Goal: Transaction & Acquisition: Subscribe to service/newsletter

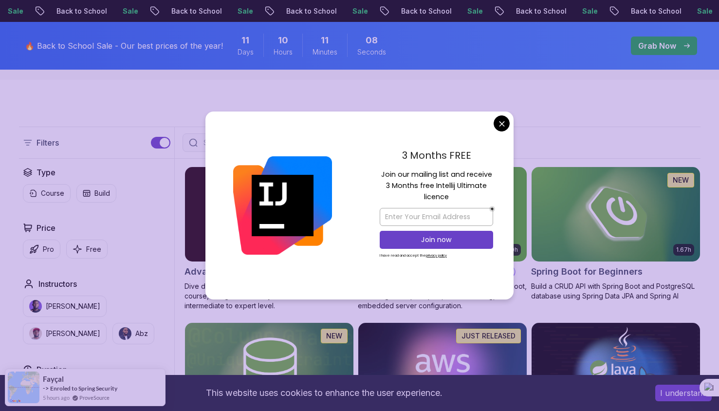
click at [504, 114] on div "3 Months FREE Join our mailing list and receive 3 Months free Intellij Ultimate…" at bounding box center [436, 206] width 154 height 188
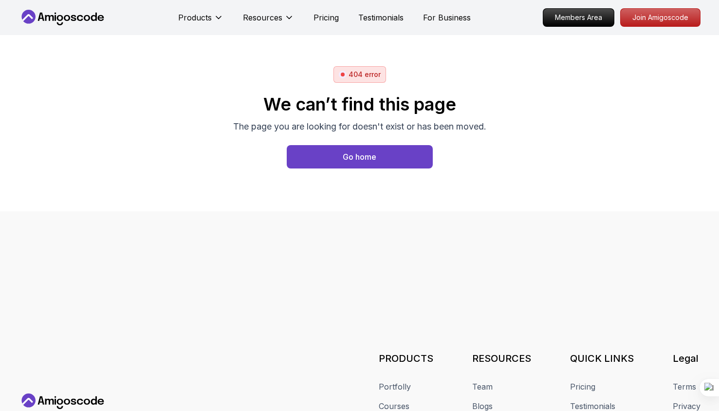
click at [71, 13] on icon at bounding box center [63, 18] width 88 height 16
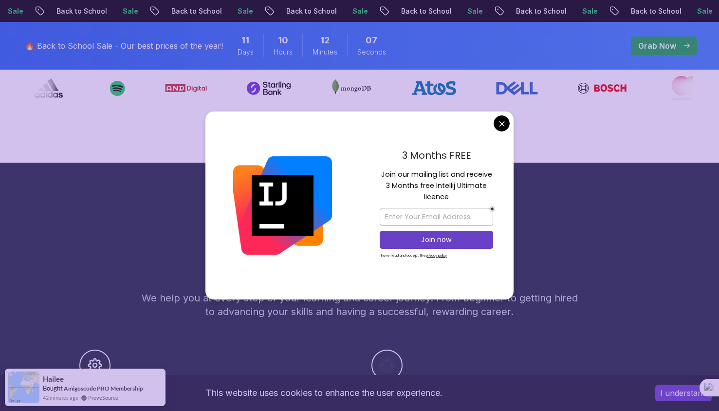
scroll to position [421, 0]
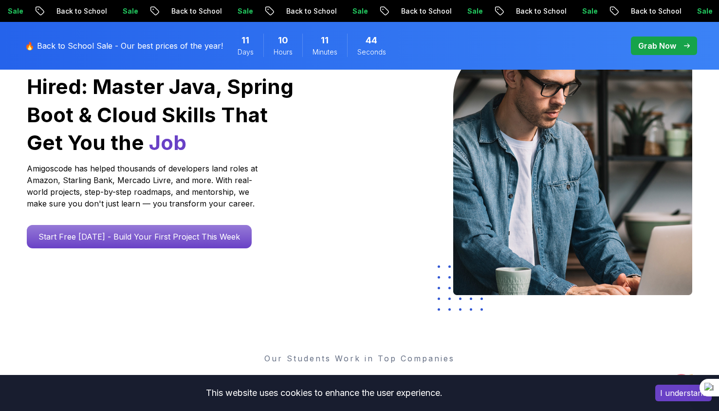
scroll to position [0, 0]
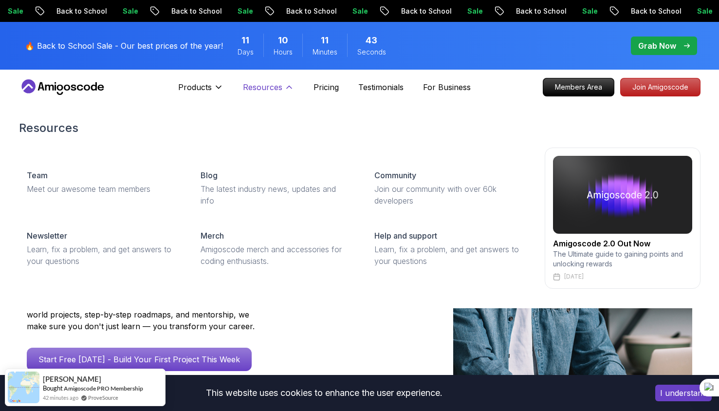
click at [266, 83] on p "Resources" at bounding box center [262, 87] width 39 height 12
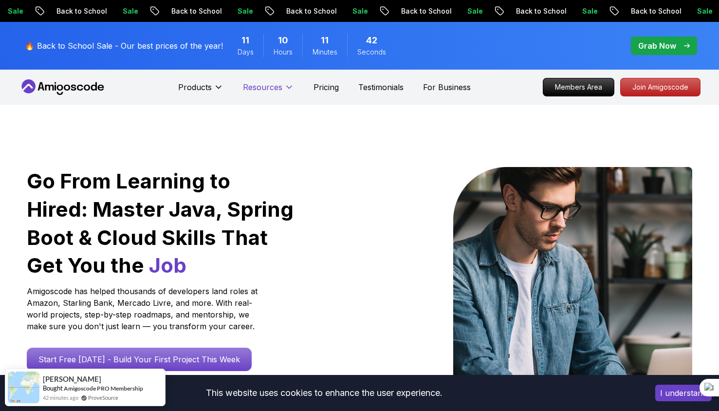
click at [266, 83] on p "Resources" at bounding box center [262, 87] width 39 height 12
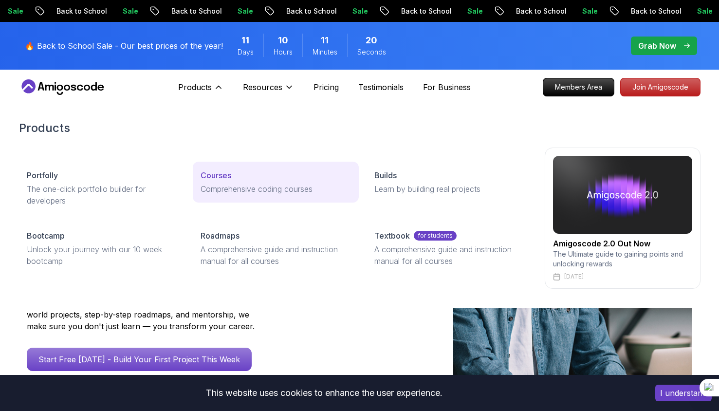
click at [236, 178] on div "Courses" at bounding box center [276, 176] width 151 height 12
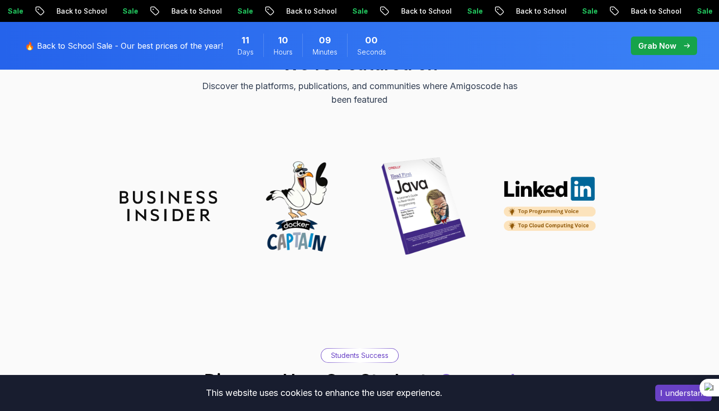
scroll to position [2868, 0]
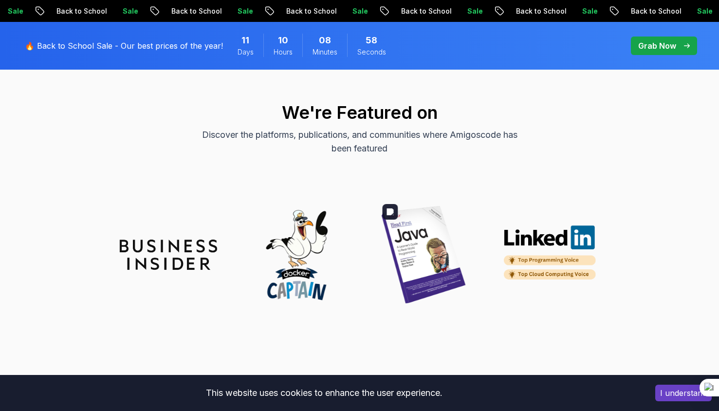
click at [412, 231] on img at bounding box center [423, 254] width 97 height 97
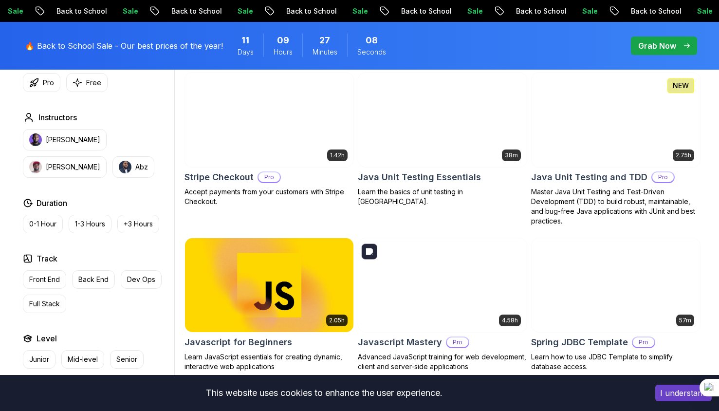
scroll to position [1685, 0]
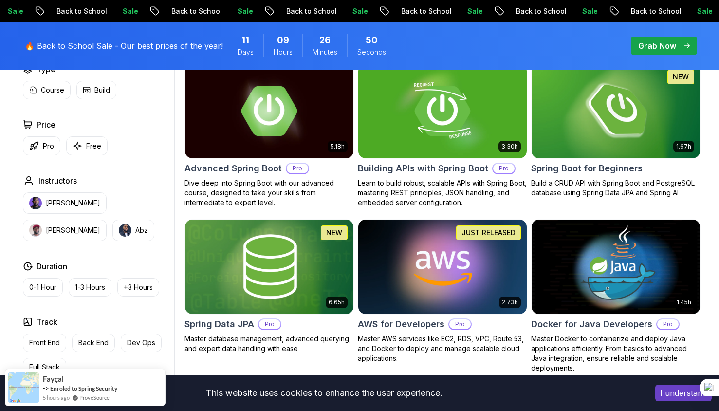
scroll to position [302, 0]
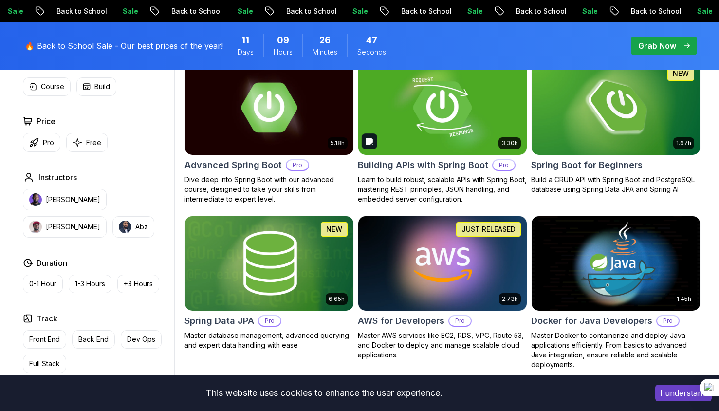
click at [473, 94] on img at bounding box center [442, 107] width 177 height 99
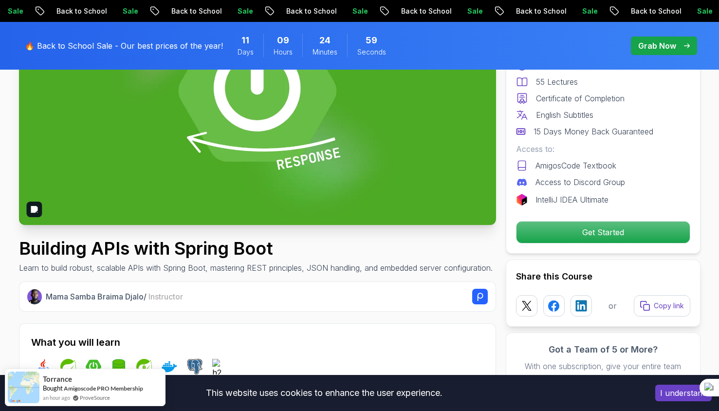
scroll to position [172, 0]
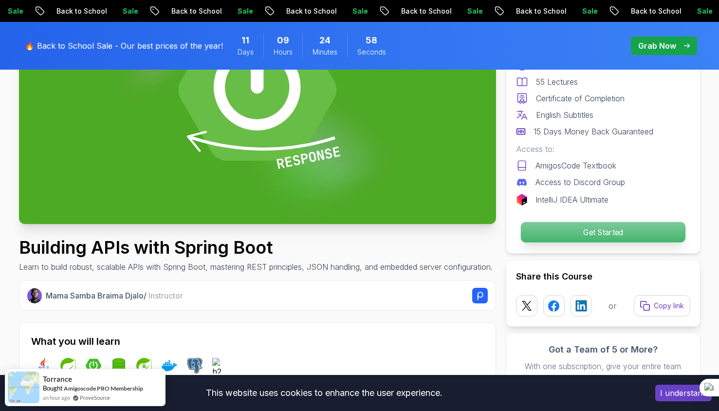
click at [586, 233] on p "Get Started" at bounding box center [603, 232] width 165 height 20
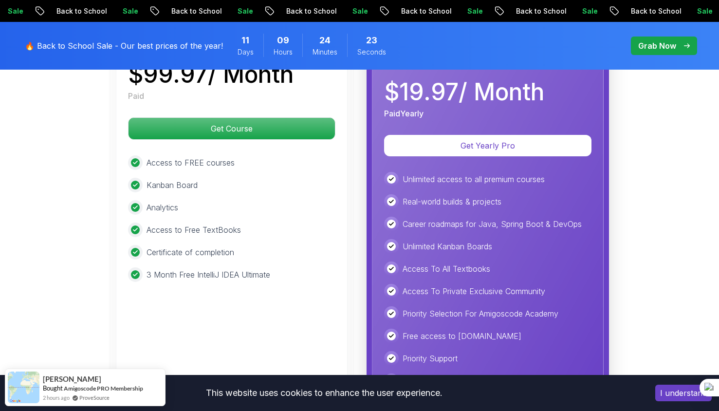
scroll to position [2285, 0]
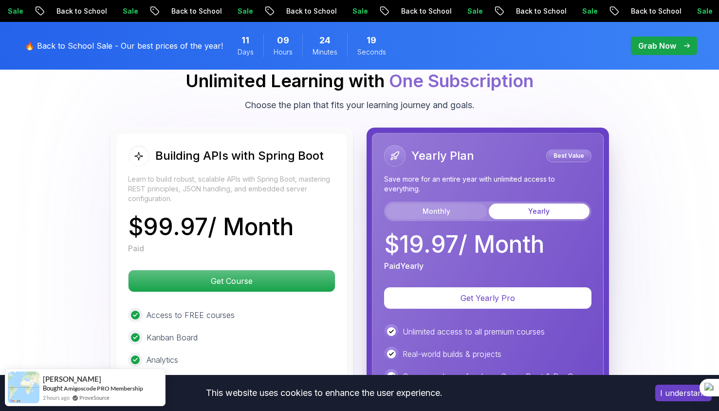
click at [429, 204] on button "Monthly" at bounding box center [436, 212] width 101 height 16
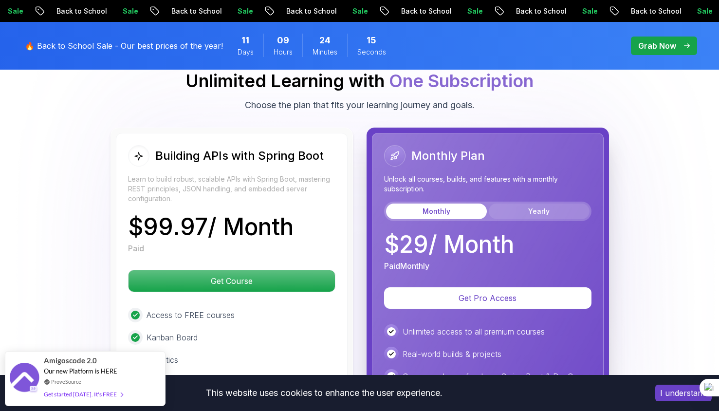
click at [519, 204] on button "Yearly" at bounding box center [539, 212] width 101 height 16
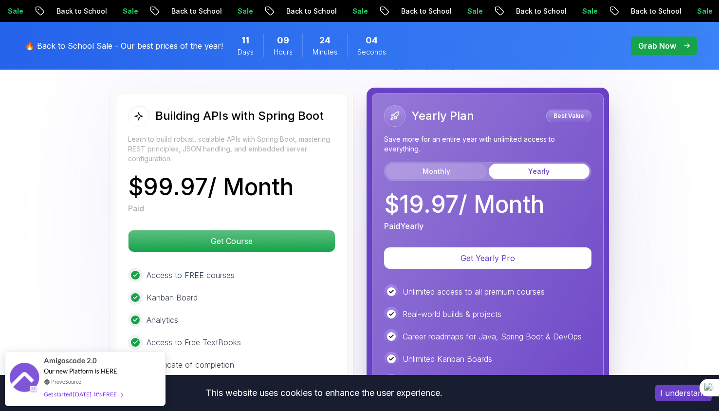
scroll to position [2325, 0]
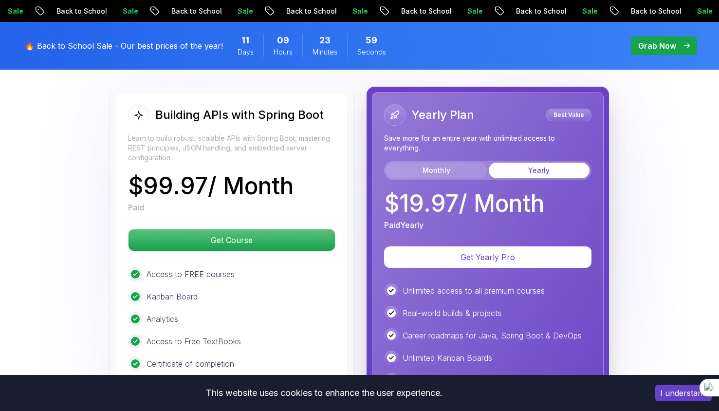
click at [453, 163] on button "Monthly" at bounding box center [436, 171] width 101 height 16
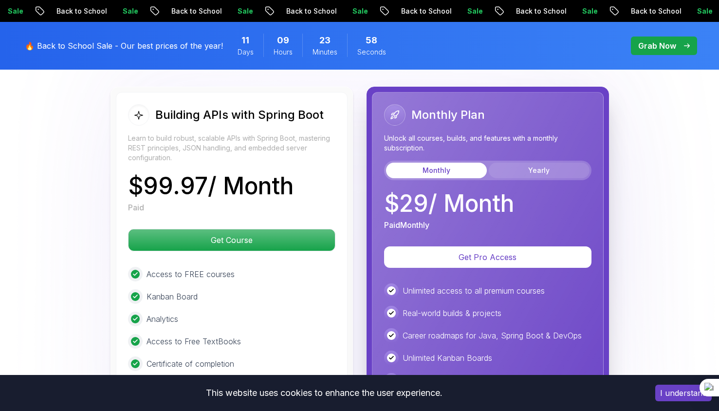
click at [528, 163] on button "Yearly" at bounding box center [539, 171] width 101 height 16
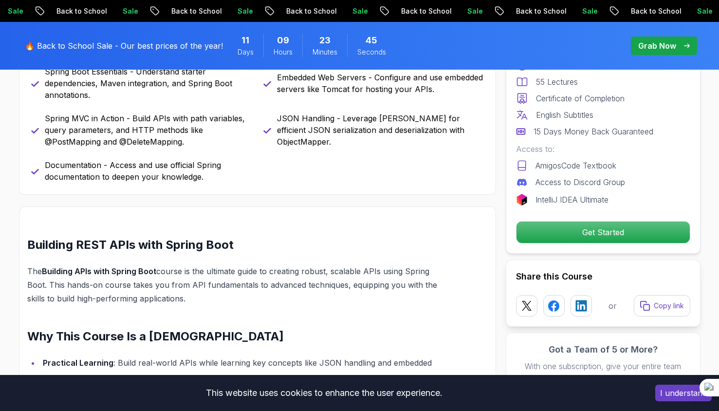
scroll to position [548, 0]
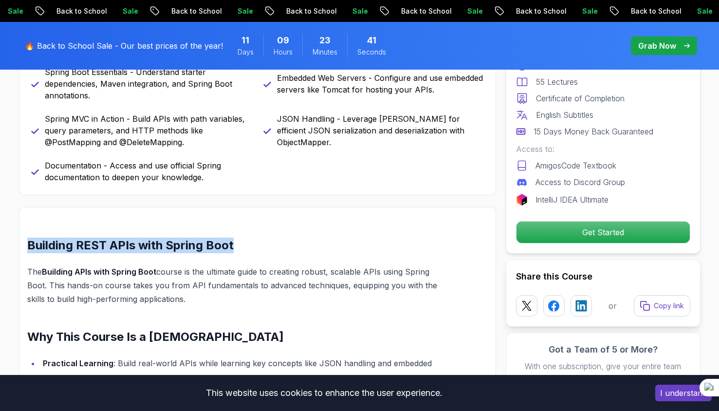
drag, startPoint x: 29, startPoint y: 254, endPoint x: 233, endPoint y: 260, distance: 204.2
click at [233, 253] on h2 "Building REST APIs with Spring Boot" at bounding box center [234, 246] width 415 height 16
copy h2 "Building REST APIs with Spring Boot"
